Goal: Transaction & Acquisition: Obtain resource

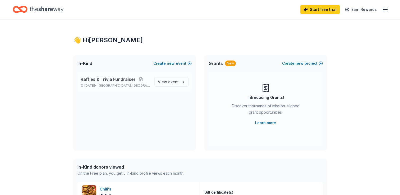
click at [122, 80] on span "Raffles & Trivia Fundraiser" at bounding box center [108, 79] width 55 height 6
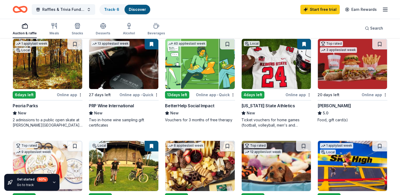
scroll to position [62, 0]
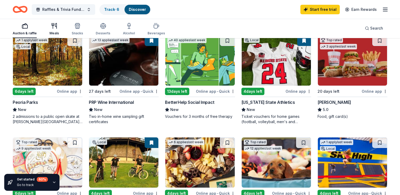
click at [56, 29] on icon "button" at bounding box center [54, 26] width 6 height 6
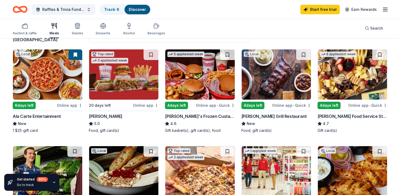
scroll to position [45, 0]
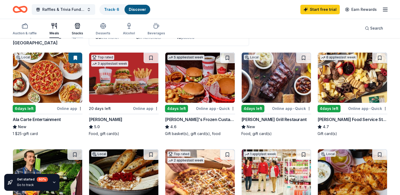
click at [78, 27] on icon "button" at bounding box center [78, 27] width 0 height 4
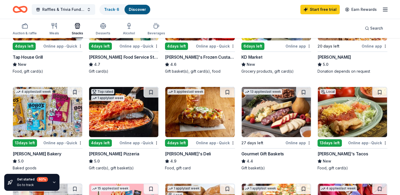
scroll to position [111, 0]
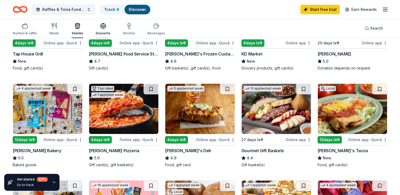
click at [103, 25] on icon "button" at bounding box center [103, 26] width 5 height 4
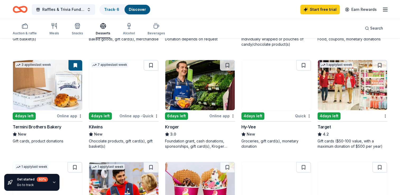
scroll to position [238, 0]
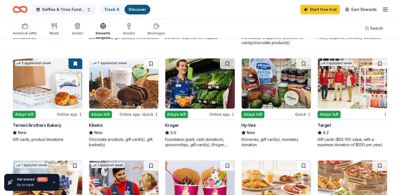
click at [174, 124] on div "Kroger" at bounding box center [172, 125] width 14 height 6
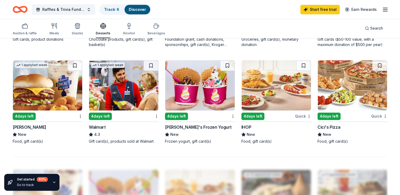
scroll to position [339, 0]
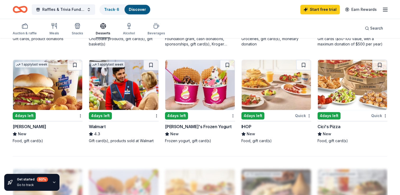
click at [249, 126] on div "IHOP" at bounding box center [247, 127] width 10 height 6
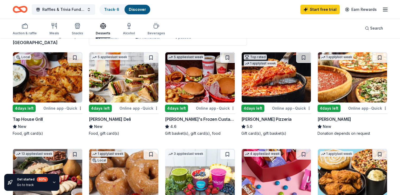
scroll to position [0, 0]
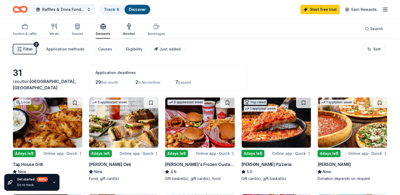
click at [128, 26] on icon "button" at bounding box center [129, 26] width 6 height 6
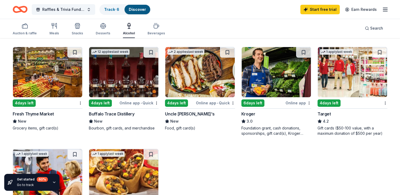
scroll to position [174, 0]
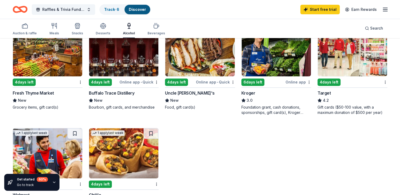
click at [123, 93] on div "Buffalo Trace Distillery" at bounding box center [112, 93] width 46 height 6
click at [153, 27] on icon "button" at bounding box center [156, 26] width 6 height 6
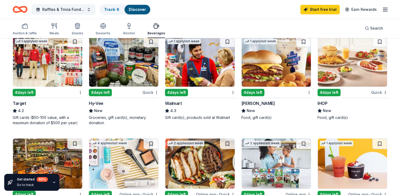
scroll to position [259, 0]
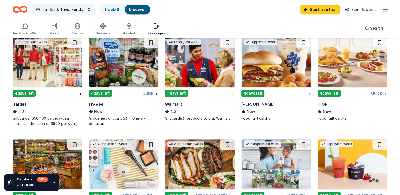
click at [255, 103] on div "[PERSON_NAME]" at bounding box center [259, 104] width 34 height 6
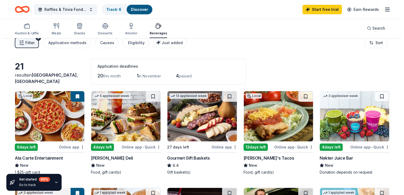
scroll to position [0, 0]
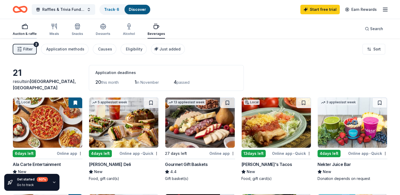
click at [30, 26] on div "button" at bounding box center [25, 26] width 24 height 6
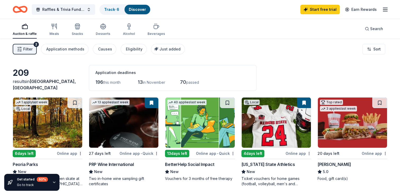
click at [32, 51] on span "Filter" at bounding box center [27, 49] width 9 height 6
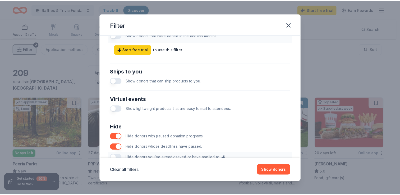
scroll to position [261, 0]
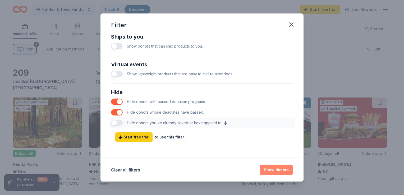
click at [275, 171] on button "Show donors" at bounding box center [276, 170] width 33 height 11
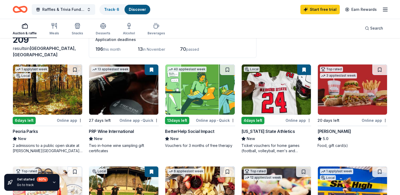
scroll to position [0, 0]
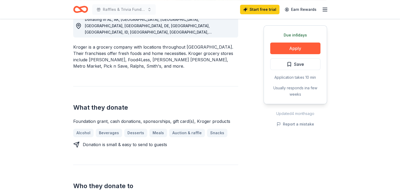
scroll to position [161, 0]
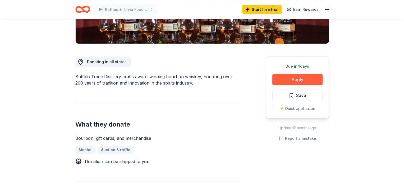
scroll to position [117, 0]
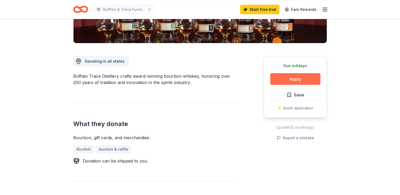
click at [295, 79] on button "Apply" at bounding box center [295, 79] width 50 height 12
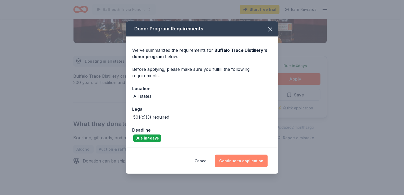
click at [245, 158] on button "Continue to application" at bounding box center [241, 161] width 53 height 13
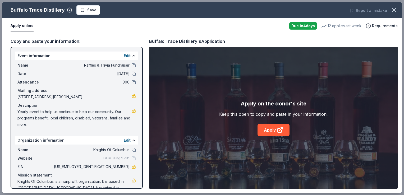
click at [247, 158] on div "Apply on the donor's site Keep this open to copy and paste in your information.…" at bounding box center [273, 118] width 249 height 142
click at [273, 131] on link "Apply" at bounding box center [274, 130] width 32 height 13
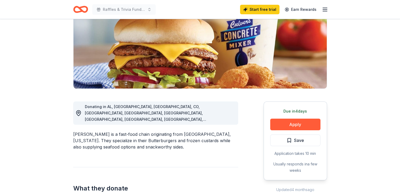
scroll to position [56, 0]
